Goal: Task Accomplishment & Management: Manage account settings

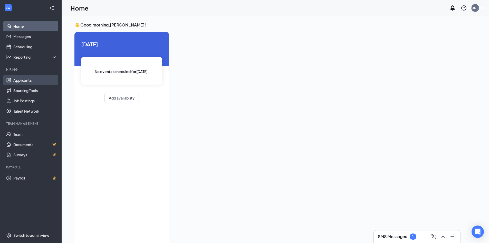
click at [26, 80] on link "Applicants" at bounding box center [35, 80] width 44 height 10
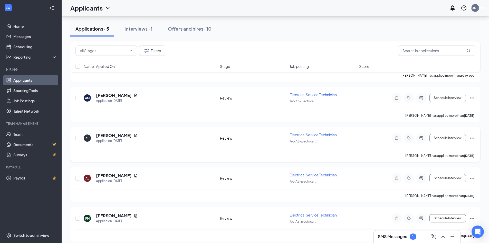
scroll to position [63, 0]
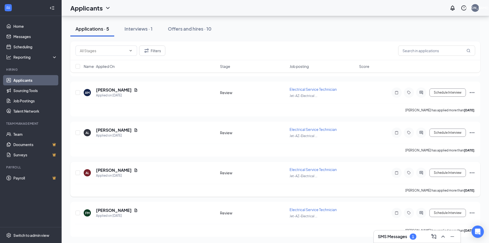
click at [473, 172] on icon "Ellipses" at bounding box center [472, 173] width 6 height 6
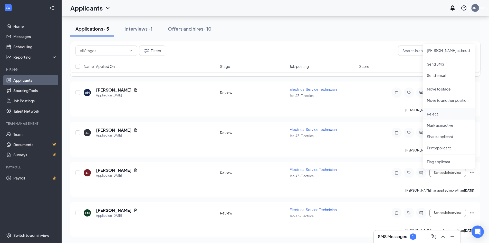
click at [437, 116] on p "Reject" at bounding box center [449, 113] width 44 height 5
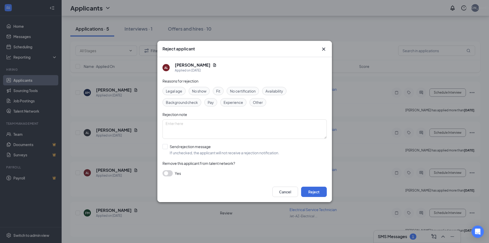
click at [326, 49] on icon "Cross" at bounding box center [324, 49] width 6 height 6
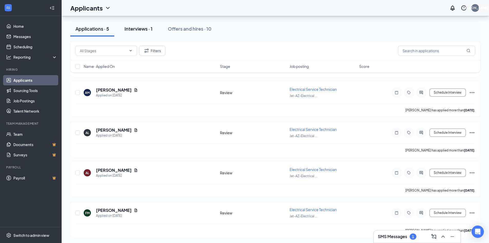
click at [145, 28] on div "Interviews · 1" at bounding box center [139, 28] width 28 height 6
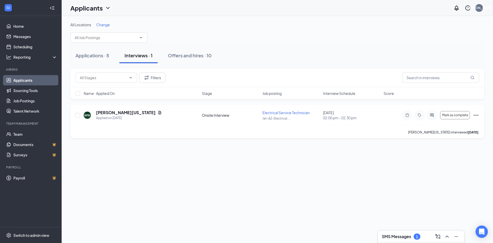
click at [474, 113] on icon "Ellipses" at bounding box center [476, 115] width 6 height 6
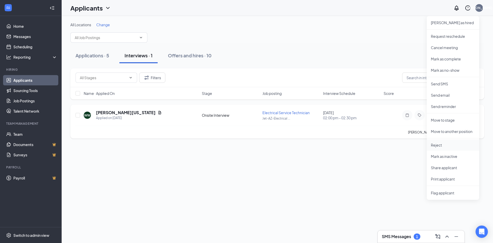
click at [439, 146] on p "Reject" at bounding box center [453, 144] width 44 height 5
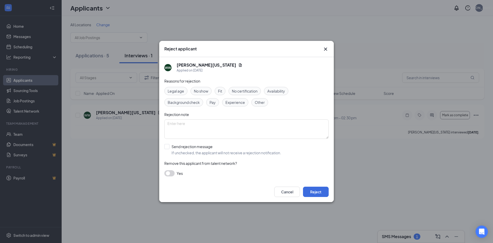
click at [201, 91] on span "No show" at bounding box center [201, 91] width 14 height 6
click at [314, 193] on button "Reject" at bounding box center [316, 191] width 26 height 10
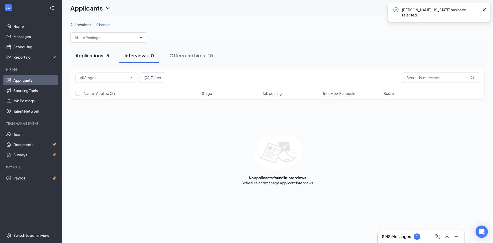
click at [99, 55] on div "Applications · 5" at bounding box center [93, 55] width 34 height 6
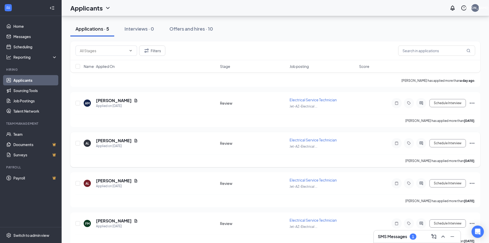
scroll to position [63, 0]
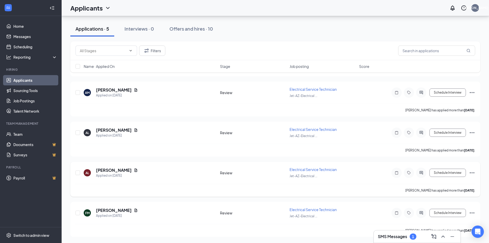
click at [472, 171] on icon "Ellipses" at bounding box center [472, 173] width 6 height 6
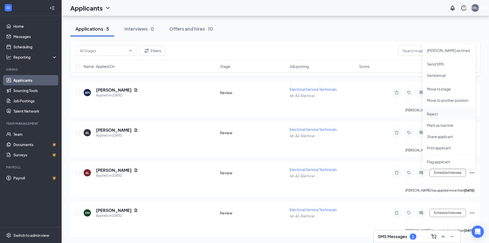
click at [435, 114] on p "Reject" at bounding box center [449, 113] width 44 height 5
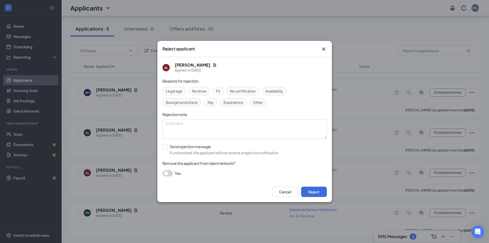
click at [257, 103] on span "Other" at bounding box center [258, 102] width 10 height 6
click at [258, 102] on span "Other" at bounding box center [258, 102] width 10 height 6
click at [256, 102] on span "Other" at bounding box center [258, 102] width 10 height 6
click at [318, 193] on button "Reject" at bounding box center [314, 191] width 26 height 10
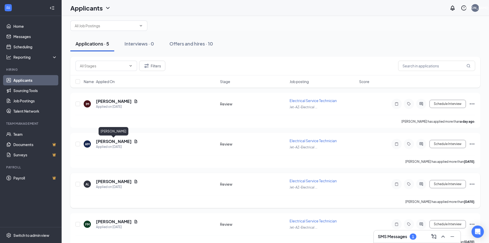
scroll to position [23, 0]
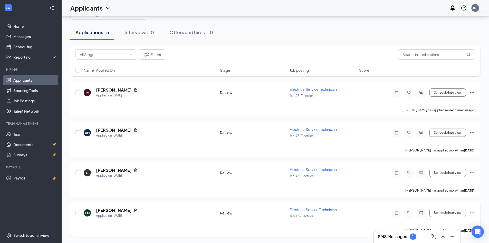
click at [472, 213] on icon "Ellipses" at bounding box center [472, 212] width 5 height 1
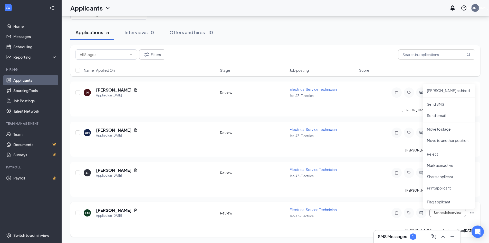
click at [323, 227] on div "[PERSON_NAME] has applied more than [DATE] ." at bounding box center [276, 230] width 400 height 13
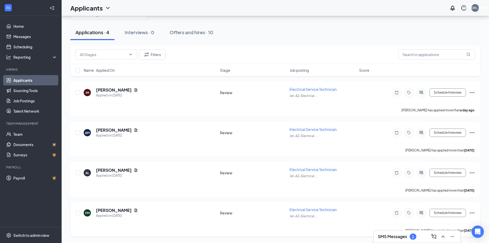
click at [473, 212] on icon "Ellipses" at bounding box center [472, 213] width 6 height 6
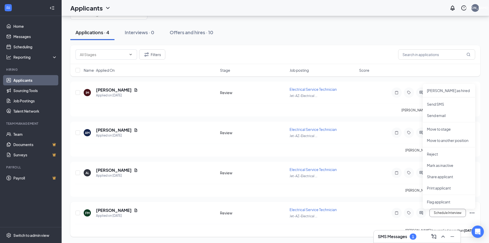
click at [324, 231] on div "[PERSON_NAME] has applied more than [DATE] ." at bounding box center [276, 230] width 400 height 13
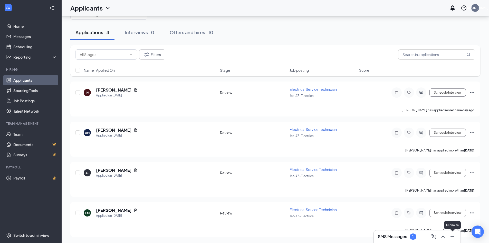
click at [454, 236] on icon "Minimize" at bounding box center [453, 236] width 6 height 6
click at [135, 210] on icon "Document" at bounding box center [136, 209] width 3 height 3
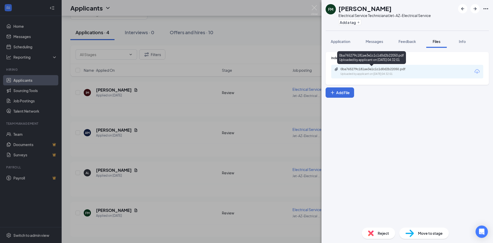
click at [416, 69] on div "0ba765279c181ae3e1c1c1d0d2b22050.pdf" at bounding box center [375, 69] width 83 height 4
click at [488, 7] on icon "Ellipses" at bounding box center [486, 9] width 6 height 6
click at [383, 235] on span "Reject" at bounding box center [383, 233] width 11 height 6
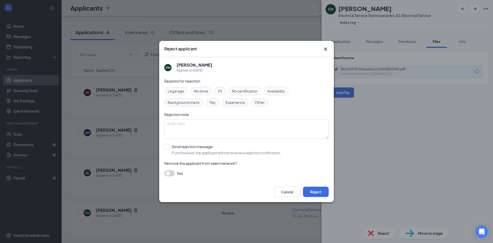
click at [262, 101] on span "Other" at bounding box center [260, 102] width 10 height 6
click at [284, 88] on div "Availability" at bounding box center [276, 91] width 24 height 8
click at [317, 191] on button "Reject" at bounding box center [316, 191] width 26 height 10
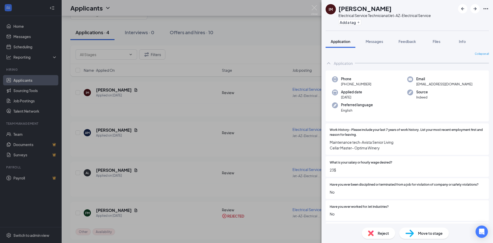
click at [206, 233] on div "IM [PERSON_NAME] Electrical Service Technician at Jet-AZ-Electrical Service Add…" at bounding box center [246, 121] width 493 height 243
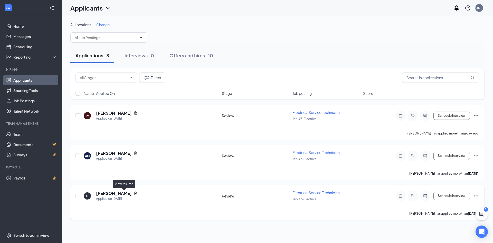
click at [135, 193] on icon "Document" at bounding box center [136, 192] width 3 height 3
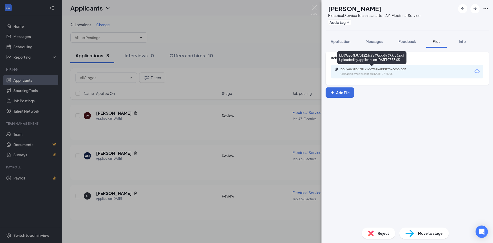
click at [384, 74] on div "Uploaded by applicant on [DATE] 07:55:05" at bounding box center [379, 74] width 77 height 4
click at [194, 210] on div "AL [PERSON_NAME] Electrical Service Technician at Jet-AZ-Electrical Service Add…" at bounding box center [246, 121] width 493 height 243
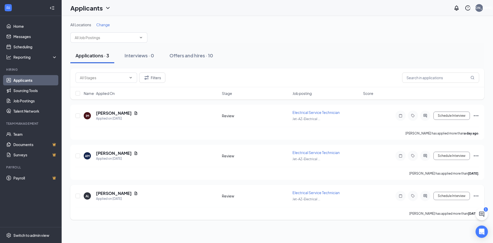
click at [476, 194] on icon "Ellipses" at bounding box center [476, 196] width 6 height 6
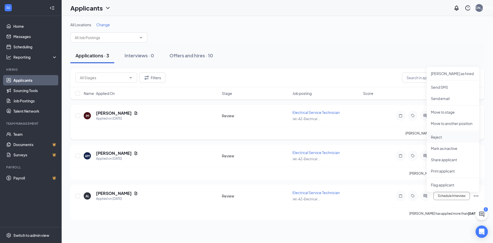
click at [441, 138] on p "Reject" at bounding box center [453, 136] width 44 height 5
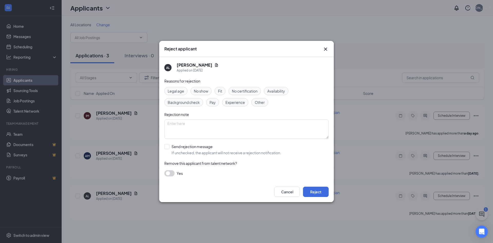
click at [235, 102] on span "Experience" at bounding box center [236, 102] width 20 height 6
click at [244, 91] on span "No certification" at bounding box center [245, 91] width 26 height 6
click at [223, 90] on div "Fit" at bounding box center [220, 91] width 11 height 8
click at [319, 192] on button "Reject" at bounding box center [316, 191] width 26 height 10
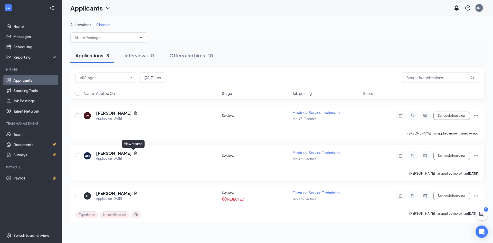
click at [135, 152] on icon "Document" at bounding box center [136, 152] width 3 height 3
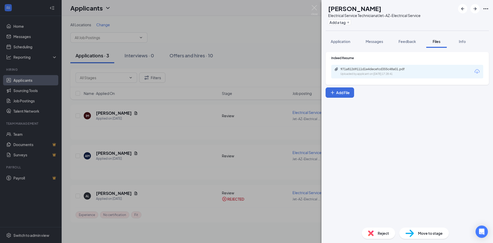
click at [443, 71] on div "971a81269111d1e4decefcd355c48a01.pdf Uploaded by applicant on [DATE] 17:28:41" at bounding box center [407, 72] width 152 height 14
click at [388, 68] on div "971a81269111d1e4decefcd355c48a01.pdf" at bounding box center [377, 69] width 72 height 4
click at [206, 138] on div "AM [PERSON_NAME] Electrical Service Technician at Jet-AZ-Electrical Service Add…" at bounding box center [246, 121] width 493 height 243
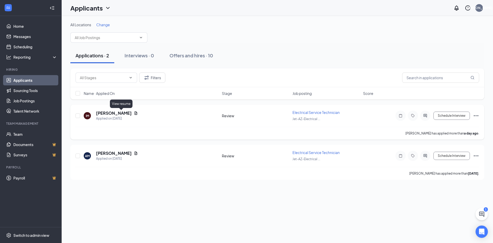
click at [135, 112] on icon "Document" at bounding box center [136, 112] width 3 height 3
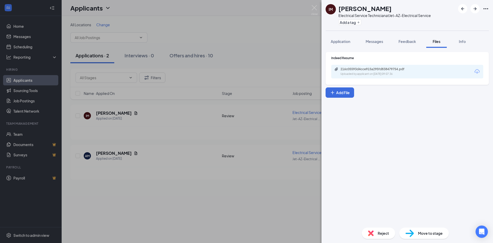
click at [454, 70] on div "216c05593d4cce915a295fd838479754.pdf Uploaded by applicant on [DATE] 09:07:36" at bounding box center [407, 72] width 152 height 14
click at [372, 72] on div "Uploaded by applicant on [DATE] 09:07:36" at bounding box center [379, 74] width 77 height 4
click at [256, 162] on div "IM [PERSON_NAME] Electrical Service Technician at Jet-AZ-Electrical Service Add…" at bounding box center [246, 121] width 493 height 243
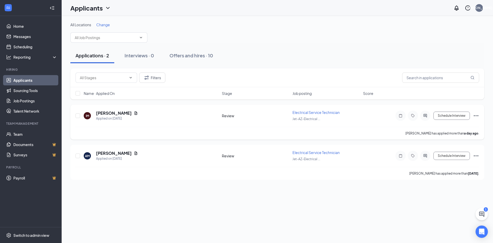
click at [474, 115] on icon "Ellipses" at bounding box center [476, 116] width 6 height 6
click at [444, 86] on p "Reject" at bounding box center [453, 85] width 44 height 5
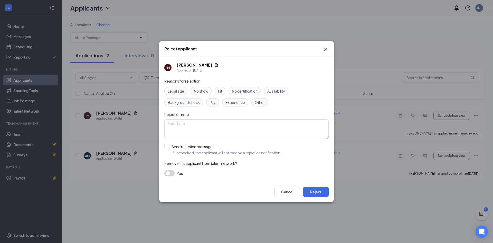
click at [239, 104] on span "Experience" at bounding box center [236, 102] width 20 height 6
click at [245, 90] on span "No certification" at bounding box center [245, 91] width 26 height 6
click at [249, 90] on span "No certification" at bounding box center [245, 91] width 26 height 6
click at [219, 92] on span "Fit" at bounding box center [220, 91] width 4 height 6
click at [220, 90] on span "Fit" at bounding box center [220, 91] width 4 height 6
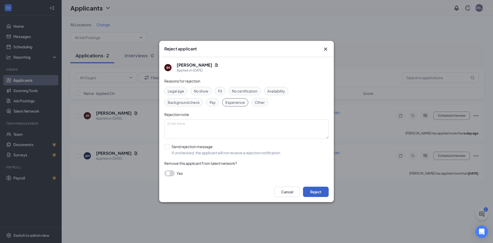
click at [322, 191] on button "Reject" at bounding box center [316, 191] width 26 height 10
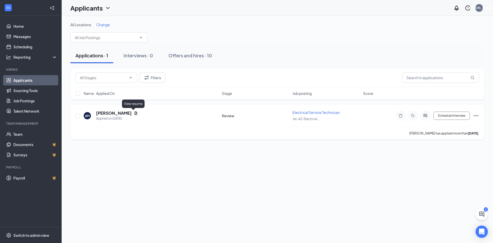
click at [135, 113] on icon "Document" at bounding box center [136, 112] width 3 height 3
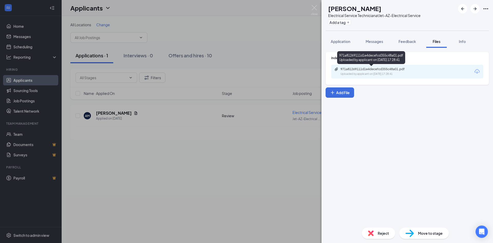
click at [374, 73] on div "Uploaded by applicant on [DATE] 17:28:41" at bounding box center [379, 74] width 77 height 4
click at [249, 176] on div "AM [PERSON_NAME] Electrical Service Technician at Jet-AZ-Electrical Service Add…" at bounding box center [246, 121] width 493 height 243
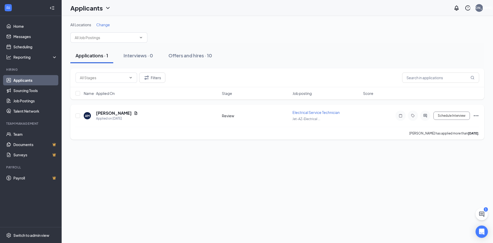
click at [475, 114] on icon "Ellipses" at bounding box center [476, 116] width 6 height 6
click at [437, 88] on p "Reject" at bounding box center [453, 85] width 44 height 5
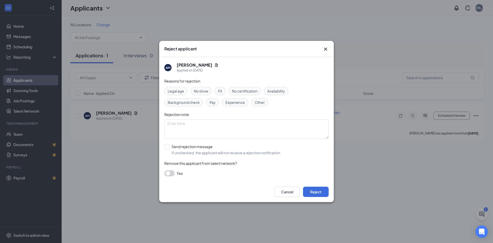
click at [231, 101] on span "Experience" at bounding box center [236, 102] width 20 height 6
click at [320, 193] on button "Reject" at bounding box center [316, 191] width 26 height 10
